Goal: Task Accomplishment & Management: Use online tool/utility

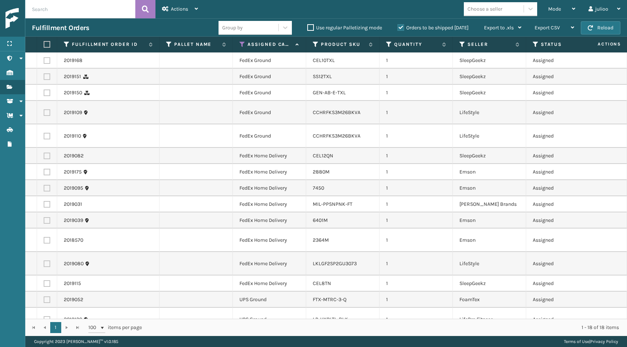
scroll to position [54, 0]
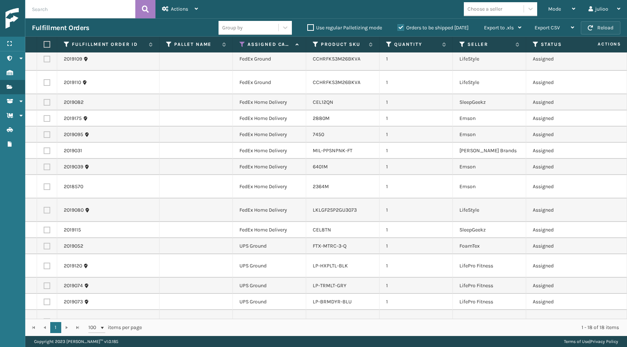
click at [595, 27] on button "Reload" at bounding box center [601, 27] width 40 height 13
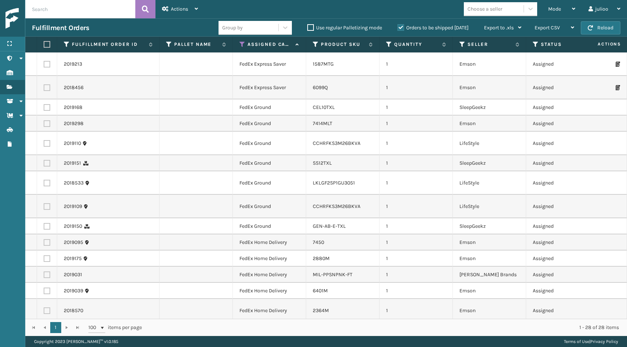
scroll to position [0, 0]
click at [602, 31] on button "Reload" at bounding box center [601, 27] width 40 height 13
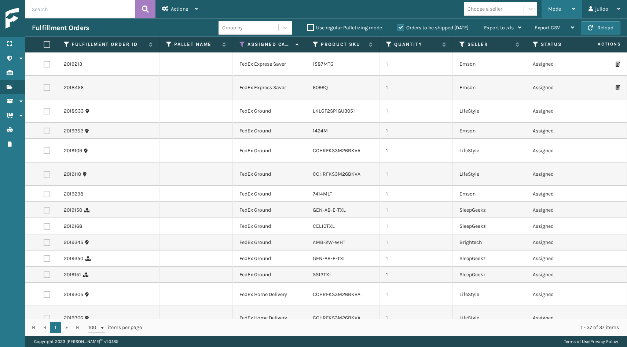
click at [549, 3] on div "Mode" at bounding box center [561, 9] width 27 height 18
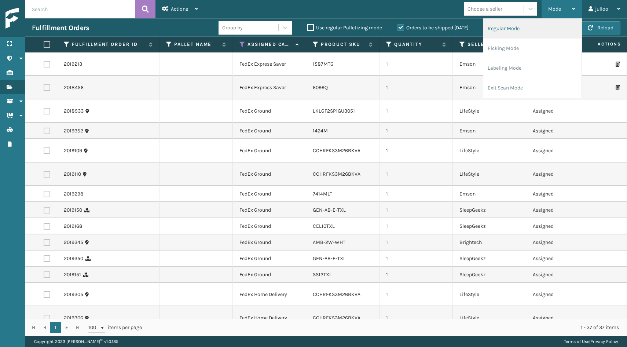
click at [527, 30] on li "Regular Mode" at bounding box center [532, 29] width 98 height 20
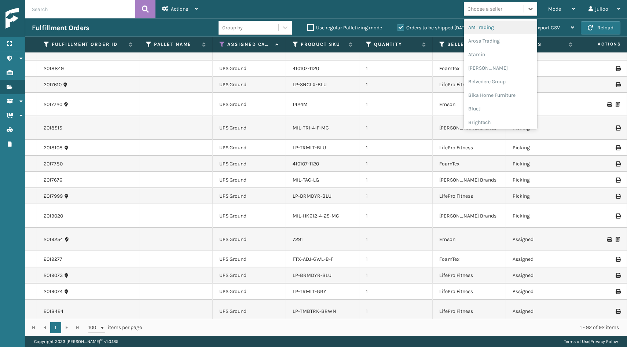
click at [501, 10] on div "Choose a seller" at bounding box center [485, 9] width 35 height 8
type input "li"
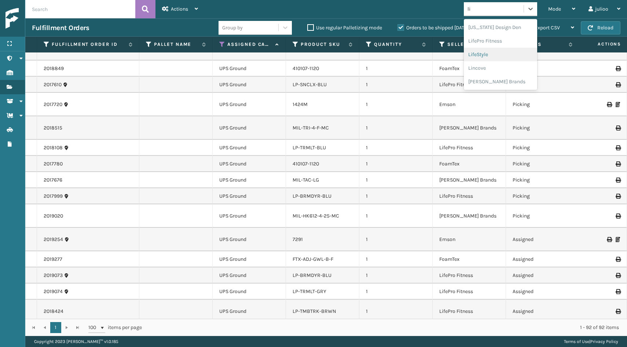
click at [494, 55] on div "LifeStyle" at bounding box center [500, 55] width 73 height 14
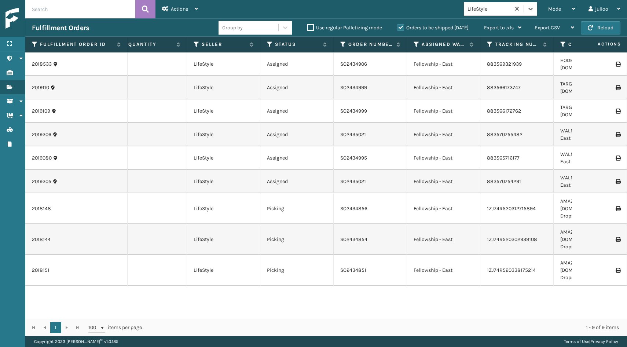
scroll to position [0, 247]
click at [401, 26] on label "Orders to be shipped [DATE]" at bounding box center [432, 28] width 71 height 6
click at [398, 26] on input "Orders to be shipped [DATE]" at bounding box center [397, 25] width 0 height 5
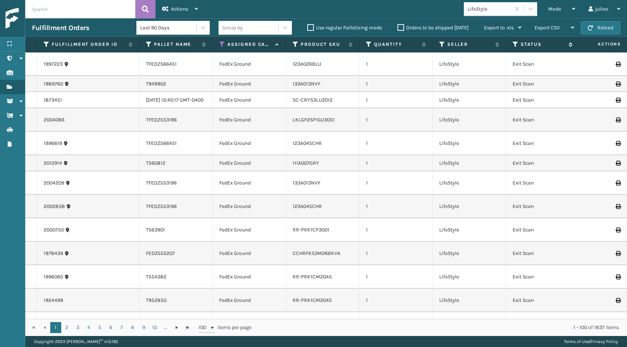
click at [517, 45] on icon at bounding box center [516, 44] width 6 height 7
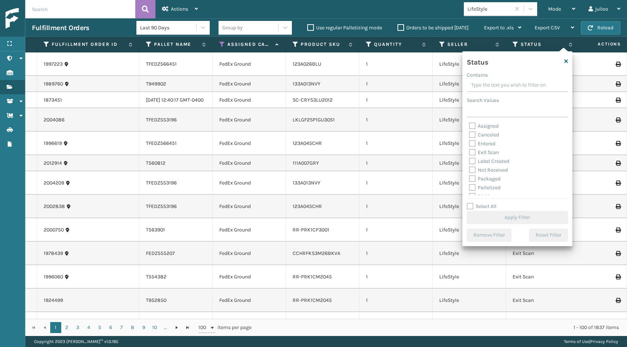
click at [473, 188] on label "Palletized" at bounding box center [485, 187] width 32 height 6
click at [469, 188] on input "Palletized" at bounding box center [469, 185] width 0 height 5
checkbox input "true"
click at [484, 213] on button "Apply Filter" at bounding box center [517, 217] width 101 height 13
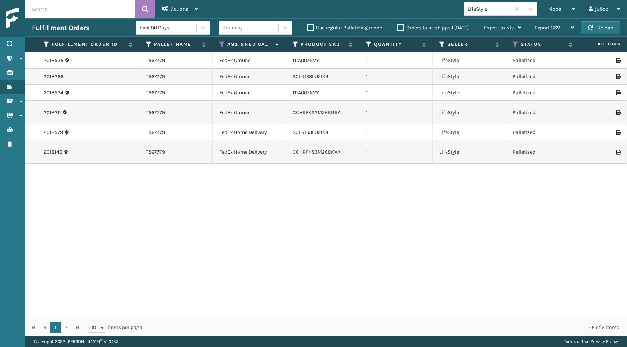
scroll to position [0, 30]
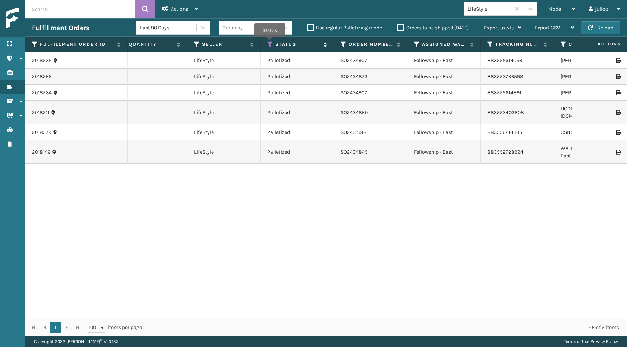
click at [270, 43] on icon at bounding box center [270, 44] width 6 height 7
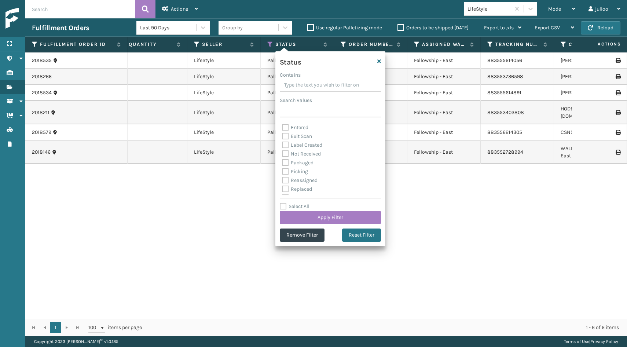
click at [287, 171] on label "Picking" at bounding box center [295, 171] width 26 height 6
click at [282, 171] on input "Picking" at bounding box center [282, 169] width 0 height 5
checkbox input "true"
click at [316, 217] on button "Apply Filter" at bounding box center [330, 217] width 101 height 13
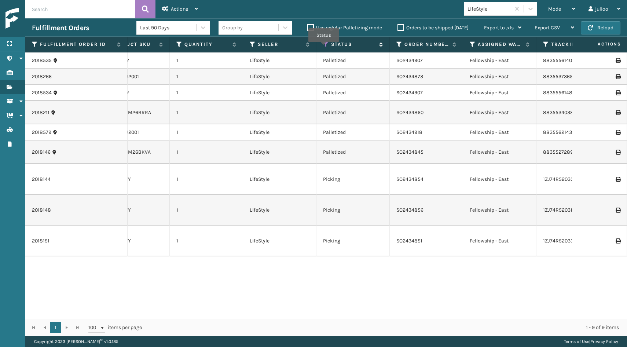
click at [324, 47] on icon at bounding box center [326, 44] width 6 height 7
click at [399, 27] on label "Orders to be shipped [DATE]" at bounding box center [432, 28] width 71 height 6
click at [398, 27] on input "Orders to be shipped [DATE]" at bounding box center [397, 25] width 0 height 5
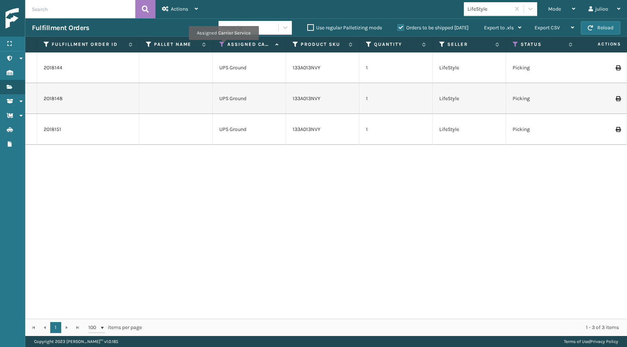
click at [224, 45] on icon at bounding box center [222, 44] width 6 height 7
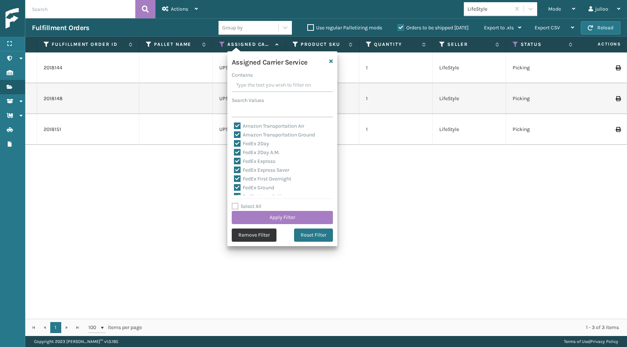
click at [243, 230] on button "Remove Filter" at bounding box center [254, 234] width 45 height 13
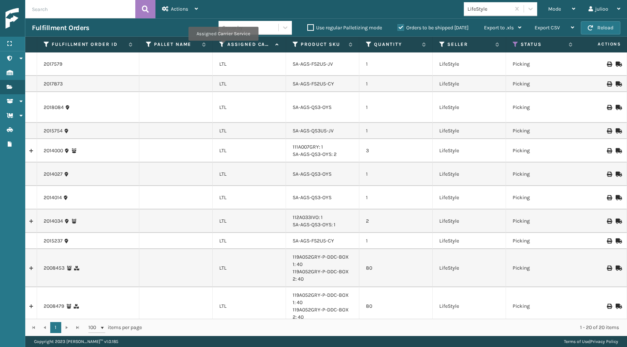
click at [223, 46] on icon at bounding box center [222, 44] width 6 height 7
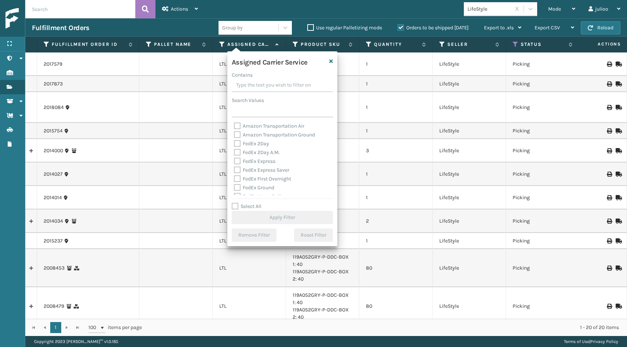
click at [232, 205] on label "Select All" at bounding box center [247, 206] width 30 height 6
click at [232, 203] on input "Select All" at bounding box center [287, 202] width 110 height 1
checkbox input "true"
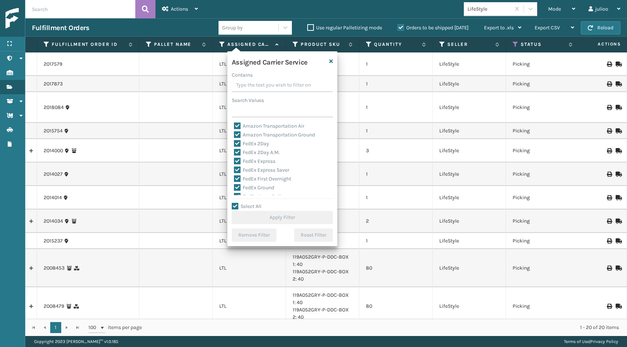
checkbox input "true"
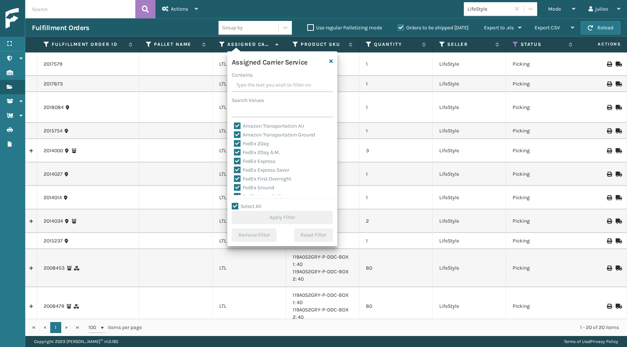
checkbox input "true"
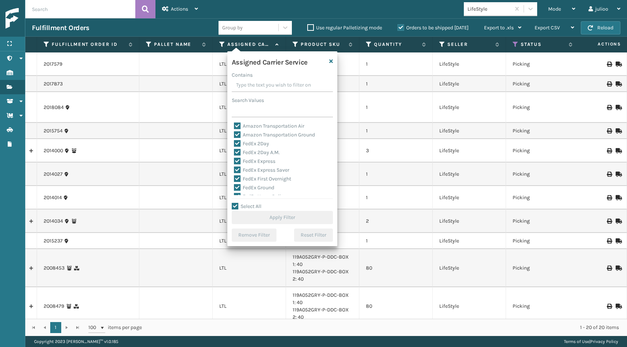
checkbox input "true"
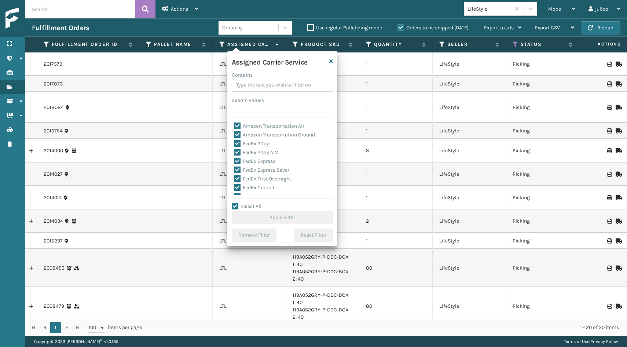
checkbox input "true"
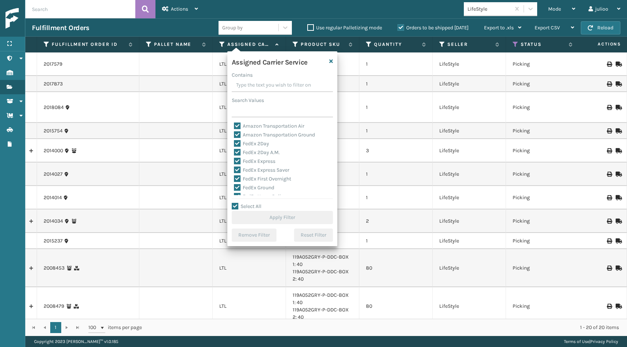
checkbox input "true"
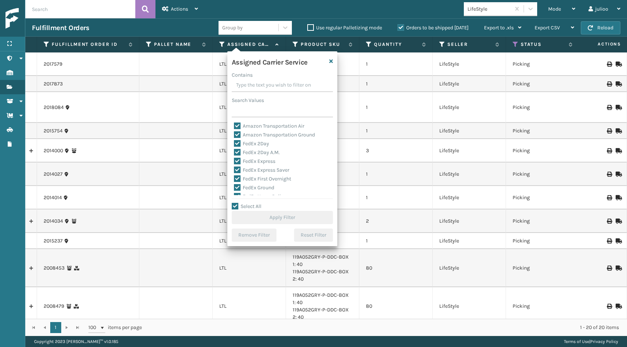
checkbox input "true"
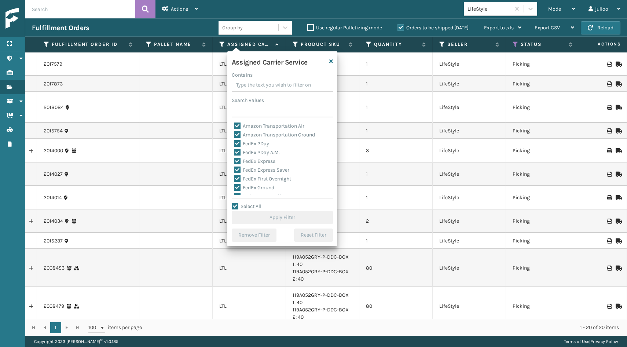
checkbox input "true"
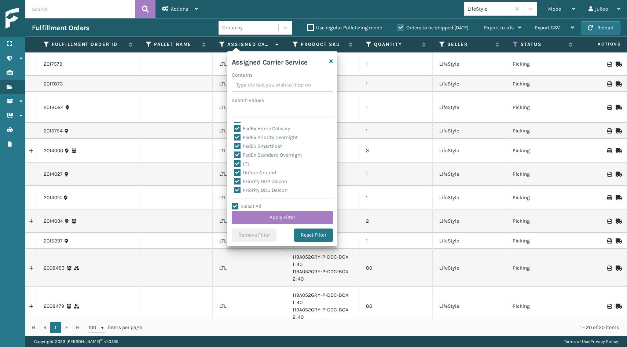
click at [237, 163] on label "LTL" at bounding box center [242, 164] width 16 height 6
click at [234, 163] on input "LTL" at bounding box center [234, 162] width 0 height 5
checkbox input "false"
click at [253, 217] on button "Apply Filter" at bounding box center [282, 217] width 101 height 13
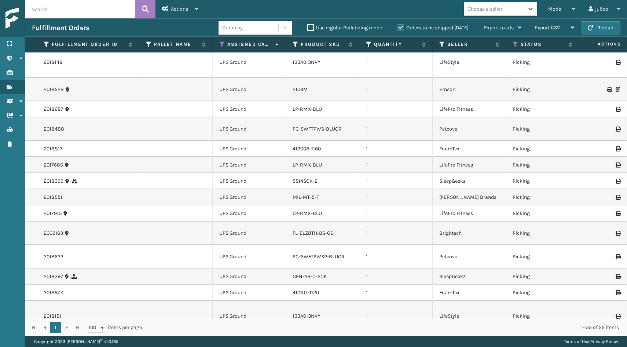
scroll to position [731, 0]
click at [554, 13] on div "Mode" at bounding box center [561, 9] width 27 height 18
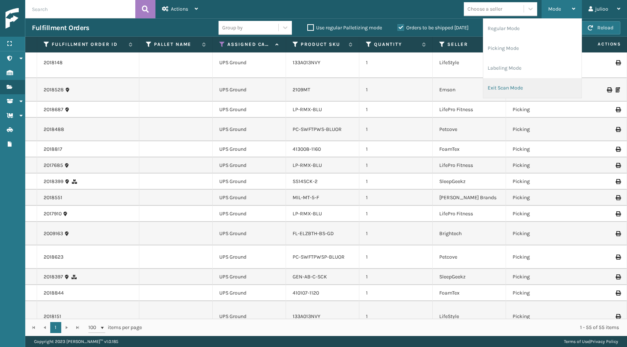
click at [519, 88] on li "Exit Scan Mode" at bounding box center [532, 88] width 98 height 20
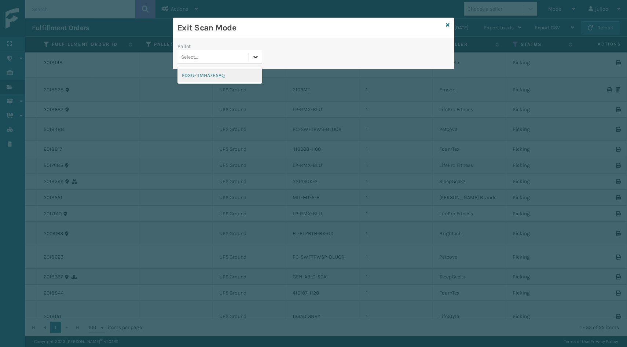
click at [258, 55] on icon at bounding box center [255, 56] width 7 height 7
click at [234, 77] on div "FDXG-1IMHA7E5AQ" at bounding box center [219, 76] width 85 height 14
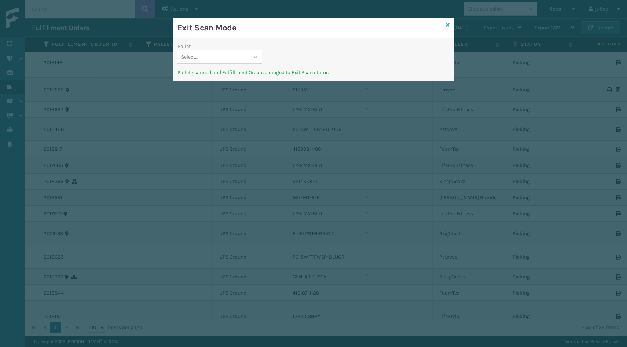
click at [448, 26] on icon at bounding box center [448, 24] width 4 height 5
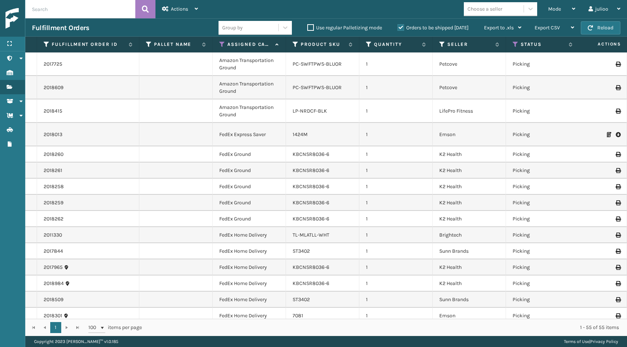
scroll to position [0, 0]
click at [616, 25] on button "Reload" at bounding box center [601, 27] width 40 height 13
click at [559, 8] on span "Mode" at bounding box center [554, 9] width 13 height 6
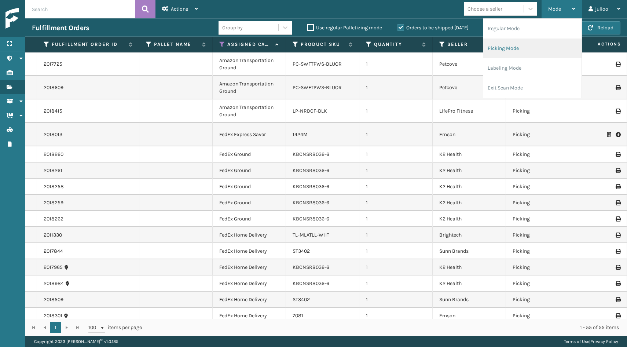
click at [527, 53] on li "Picking Mode" at bounding box center [532, 49] width 98 height 20
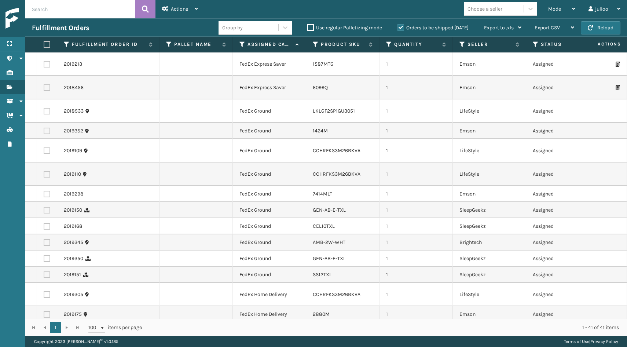
click at [595, 19] on div "Fulfillment Orders Group by Use regular Palletizing mode Orders to be shipped […" at bounding box center [326, 27] width 602 height 18
click at [597, 25] on button "Reload" at bounding box center [601, 27] width 40 height 13
click at [241, 45] on icon at bounding box center [242, 44] width 6 height 7
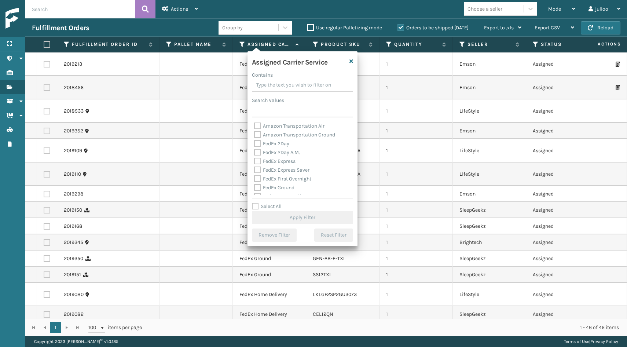
click at [257, 144] on label "FedEx 2Day" at bounding box center [271, 143] width 35 height 6
click at [254, 144] on input "FedEx 2Day" at bounding box center [254, 141] width 0 height 5
checkbox input "true"
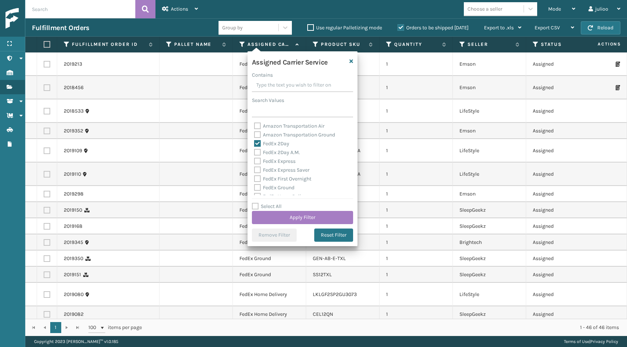
click at [257, 150] on label "FedEx 2Day A.M." at bounding box center [277, 152] width 46 height 6
click at [254, 150] on input "FedEx 2Day A.M." at bounding box center [254, 150] width 0 height 5
checkbox input "true"
click at [258, 158] on label "FedEx Express" at bounding box center [274, 161] width 41 height 6
click at [254, 158] on input "FedEx Express" at bounding box center [254, 159] width 0 height 5
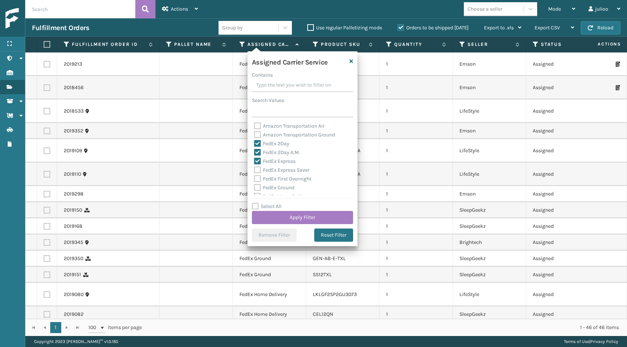
checkbox input "true"
click at [258, 168] on label "FedEx Express Saver" at bounding box center [281, 170] width 55 height 6
click at [254, 168] on input "FedEx Express Saver" at bounding box center [254, 168] width 0 height 5
checkbox input "true"
click at [259, 177] on label "FedEx First Overnight" at bounding box center [282, 179] width 57 height 6
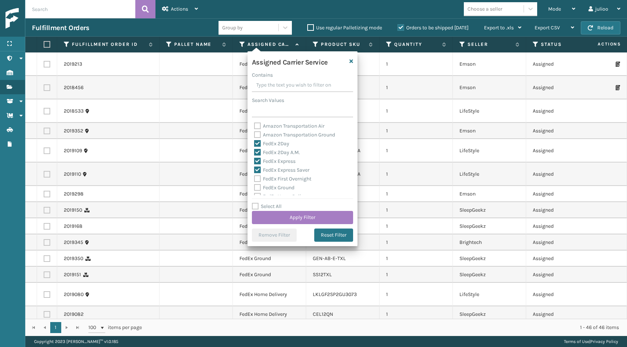
click at [254, 177] on input "FedEx First Overnight" at bounding box center [254, 177] width 0 height 5
checkbox input "true"
click at [257, 157] on label "FedEx Ground" at bounding box center [274, 155] width 40 height 6
click at [254, 155] on input "FedEx Ground" at bounding box center [254, 153] width 0 height 5
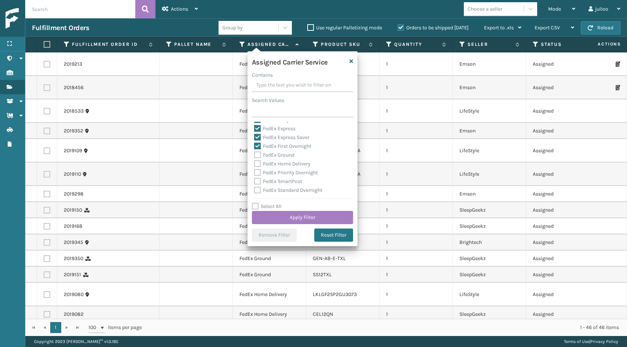
checkbox input "true"
click at [257, 164] on label "FedEx Home Delivery" at bounding box center [282, 164] width 56 height 6
click at [254, 164] on input "FedEx Home Delivery" at bounding box center [254, 162] width 0 height 5
checkbox input "true"
click at [257, 169] on label "FedEx Priority Overnight" at bounding box center [286, 172] width 64 height 6
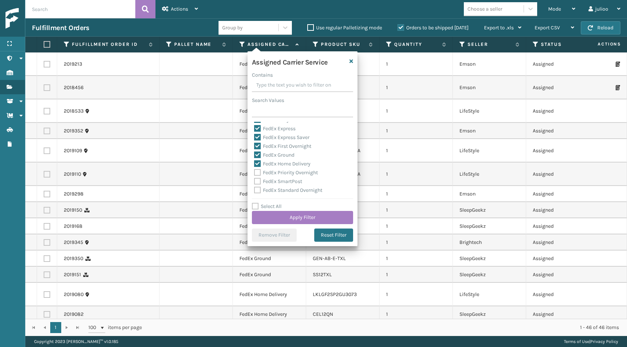
click at [254, 169] on input "FedEx Priority Overnight" at bounding box center [254, 170] width 0 height 5
checkbox input "true"
click at [259, 152] on label "FedEx SmartPost" at bounding box center [278, 154] width 48 height 6
click at [254, 152] on input "FedEx SmartPost" at bounding box center [254, 152] width 0 height 5
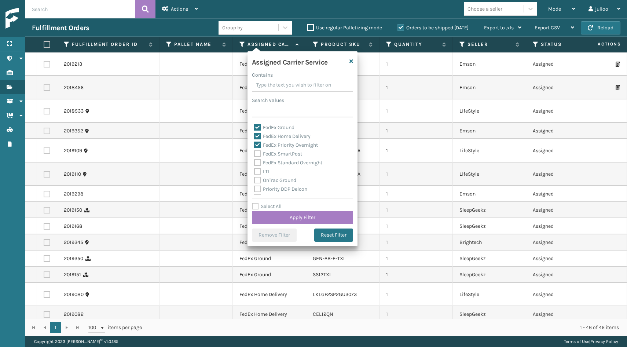
checkbox input "true"
click at [259, 162] on label "FedEx Standard Overnight" at bounding box center [288, 163] width 68 height 6
click at [254, 162] on input "FedEx Standard Overnight" at bounding box center [254, 160] width 0 height 5
checkbox input "true"
click at [285, 217] on button "Apply Filter" at bounding box center [302, 217] width 101 height 13
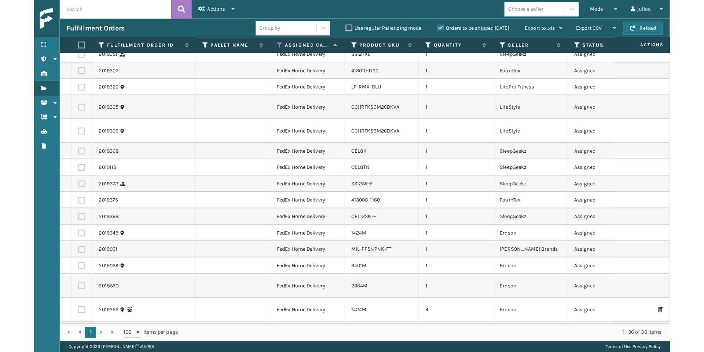
scroll to position [373, 0]
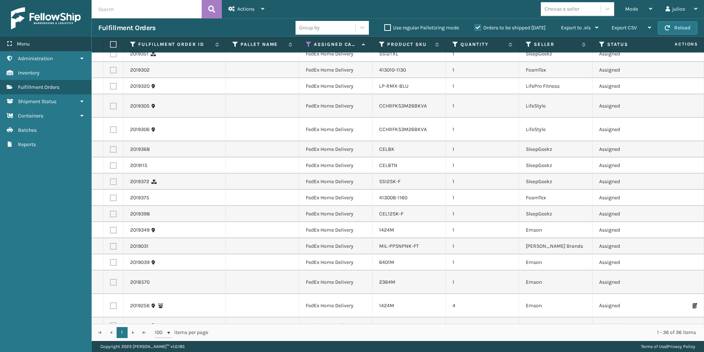
click at [36, 43] on div "Menu" at bounding box center [45, 44] width 91 height 15
